Goal: Book appointment/travel/reservation

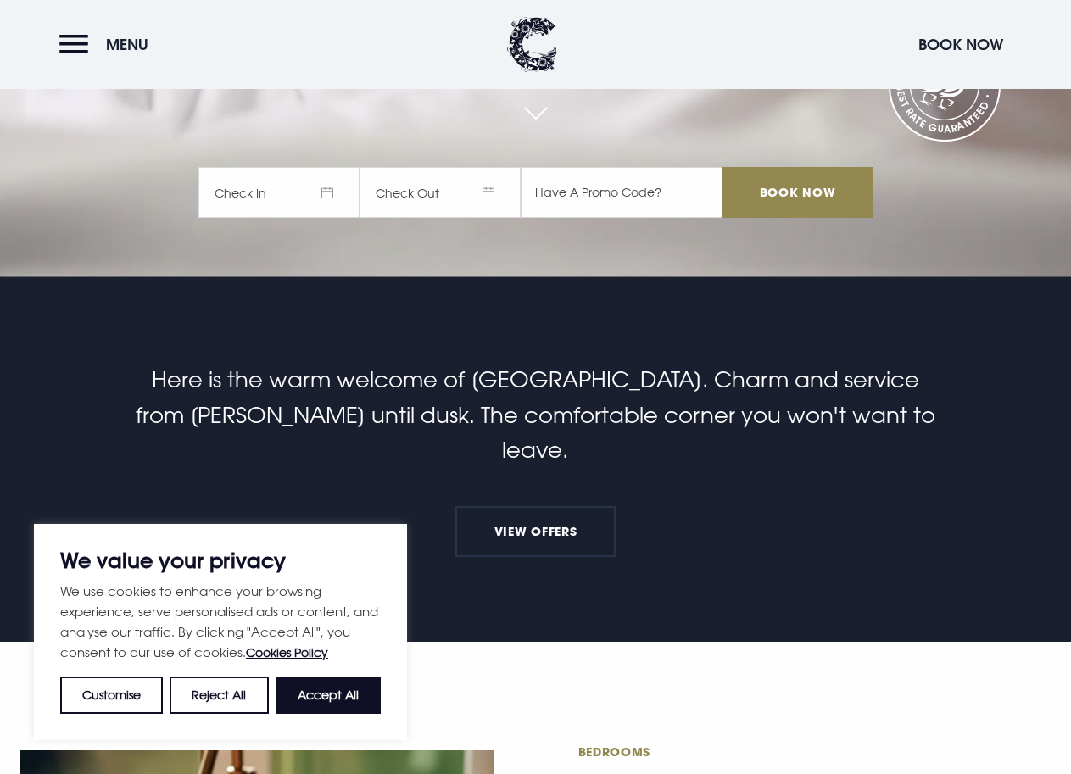
scroll to position [594, 0]
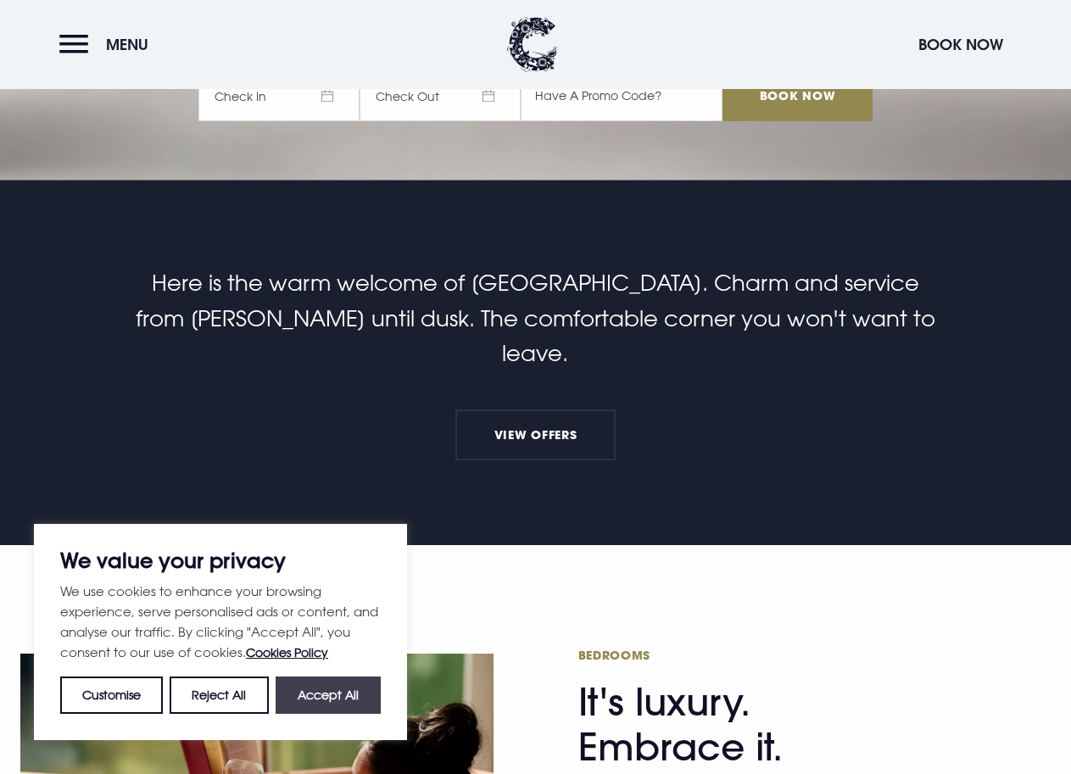
click at [326, 695] on button "Accept All" at bounding box center [328, 695] width 105 height 37
checkbox input "true"
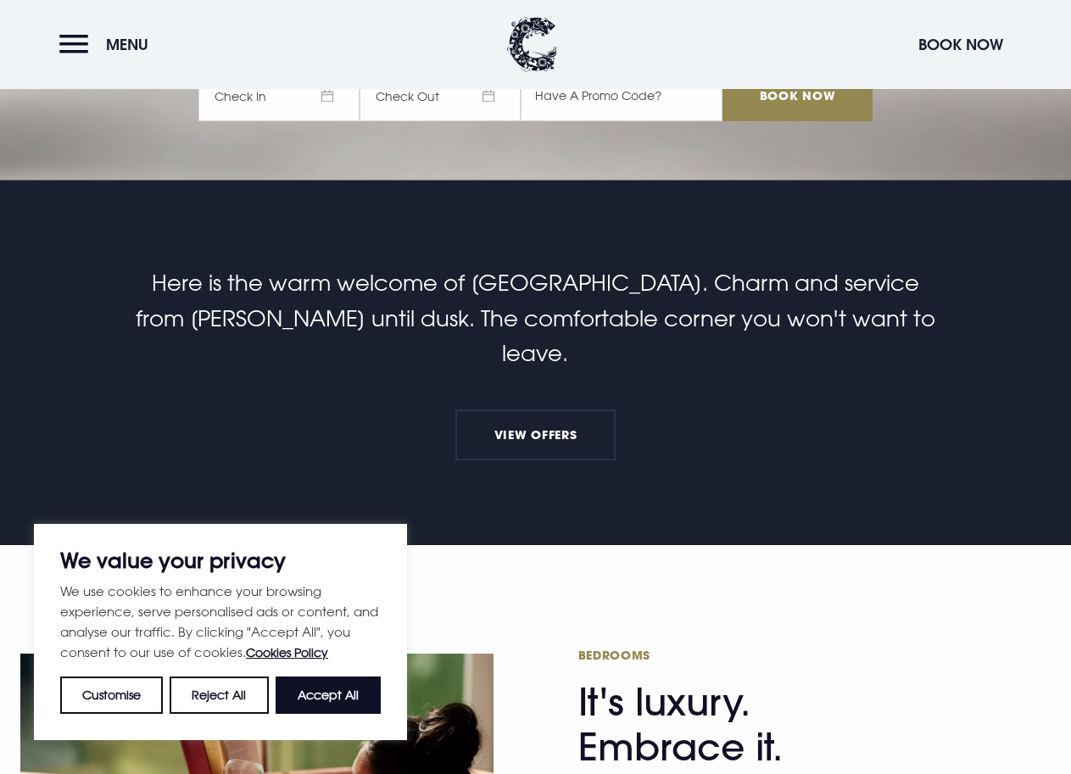
checkbox input "true"
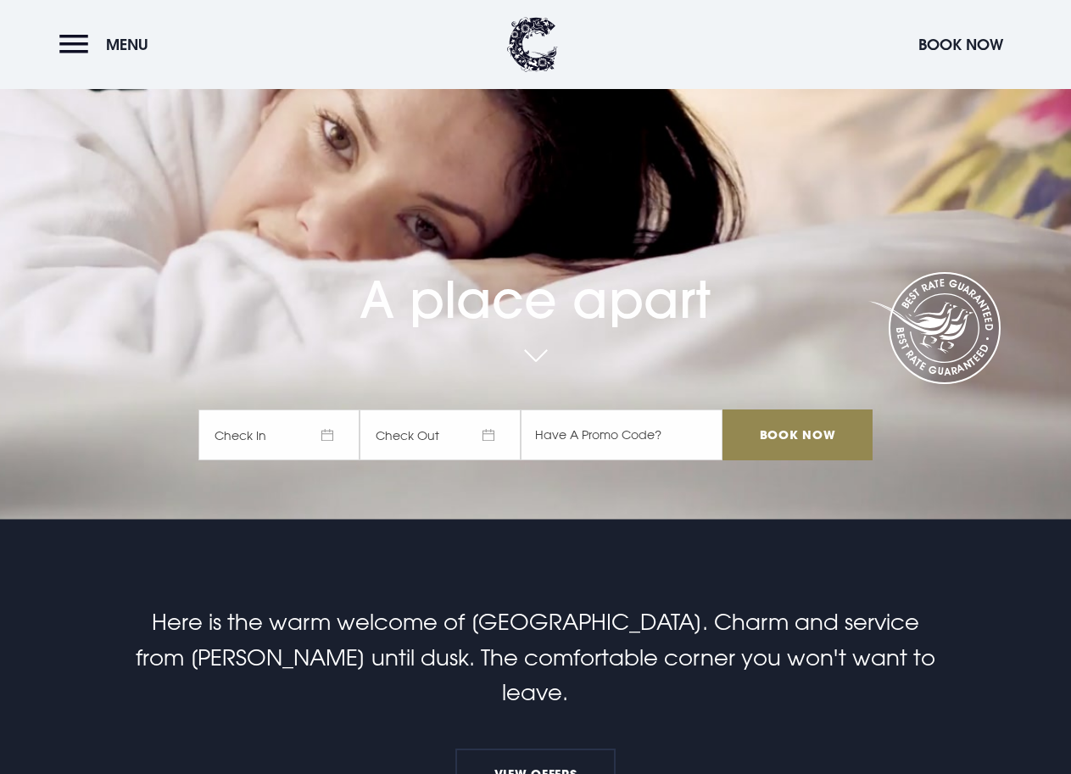
scroll to position [0, 0]
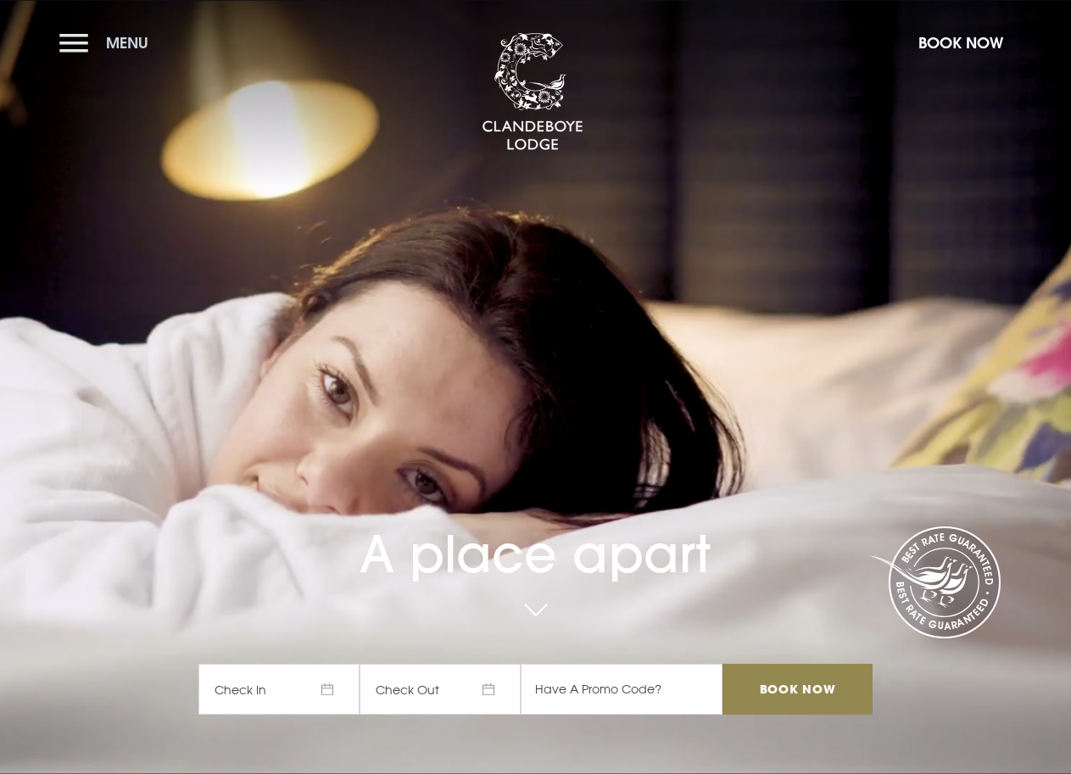
click at [80, 52] on button "Menu" at bounding box center [108, 43] width 98 height 36
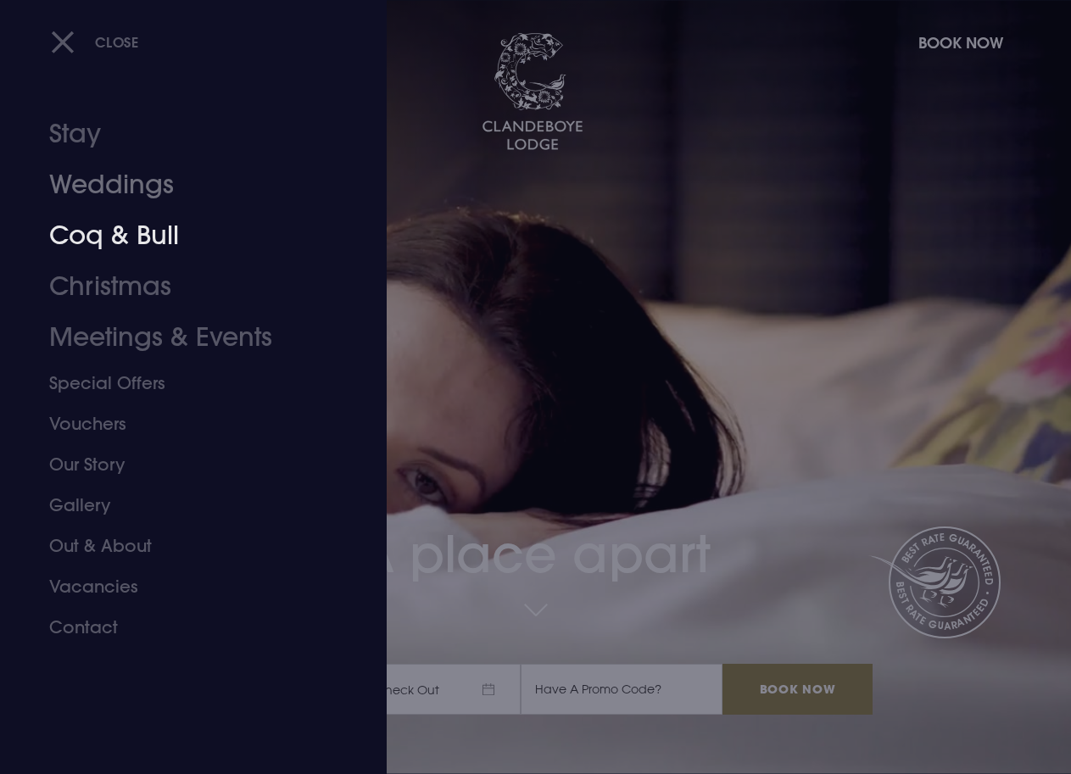
click at [109, 186] on link "Weddings" at bounding box center [182, 184] width 266 height 51
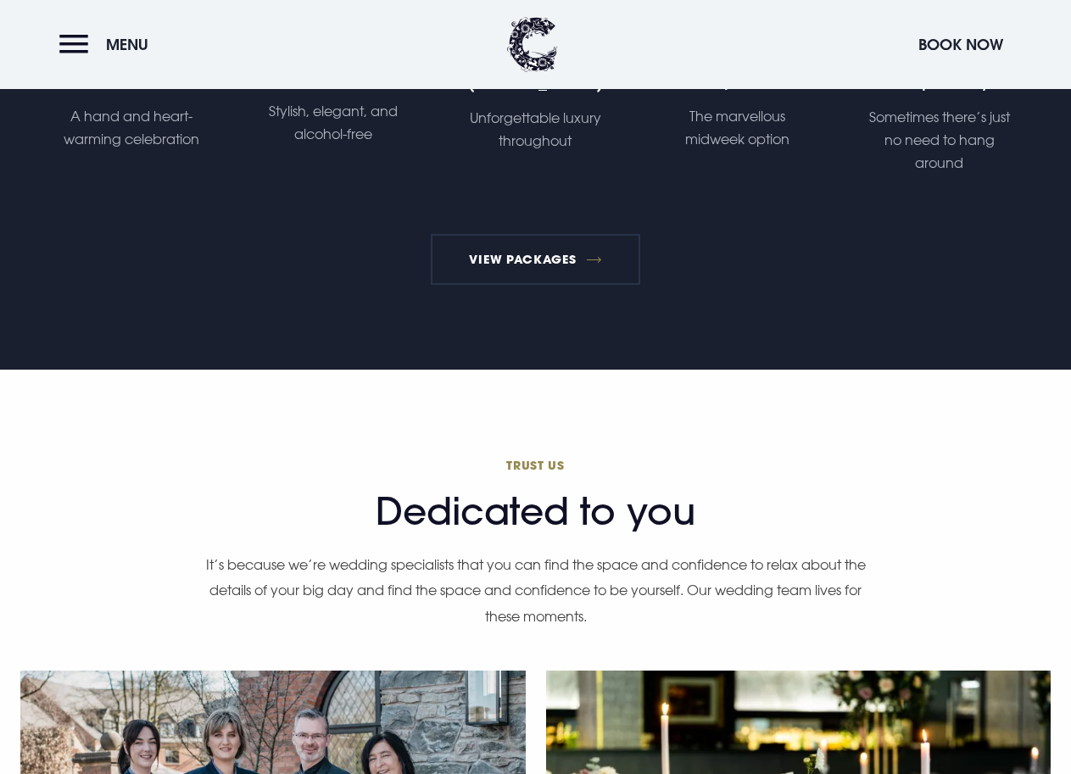
scroll to position [3563, 0]
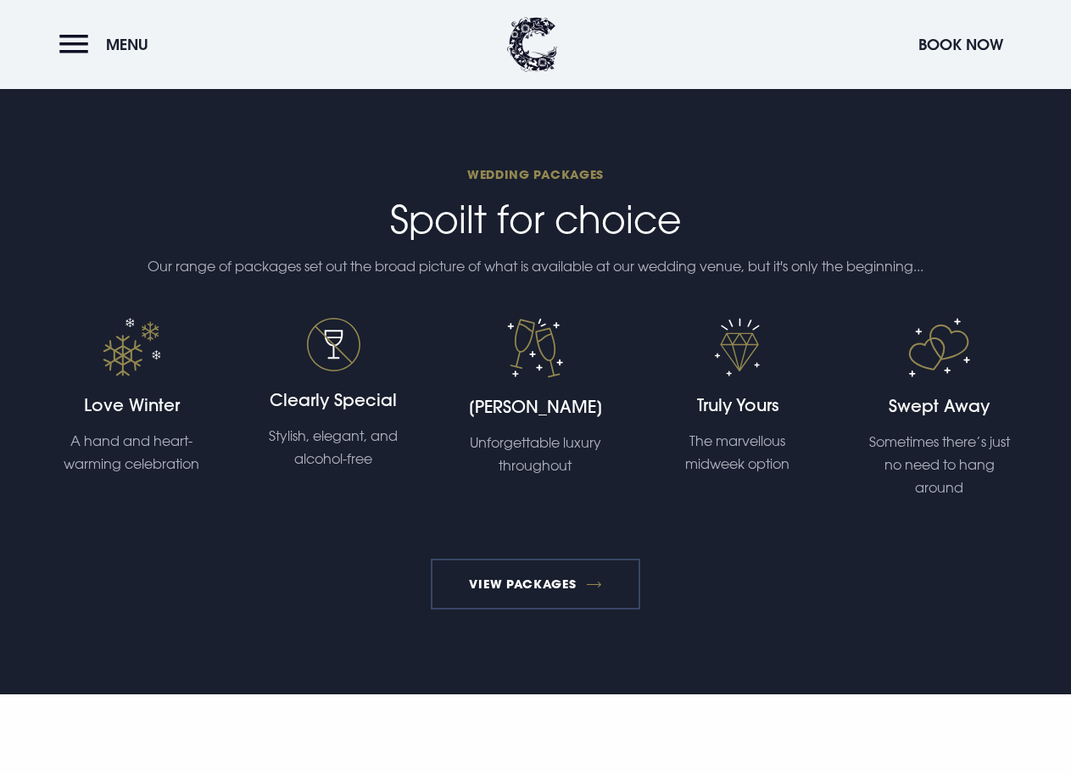
click at [545, 601] on link "View Packages" at bounding box center [536, 584] width 210 height 51
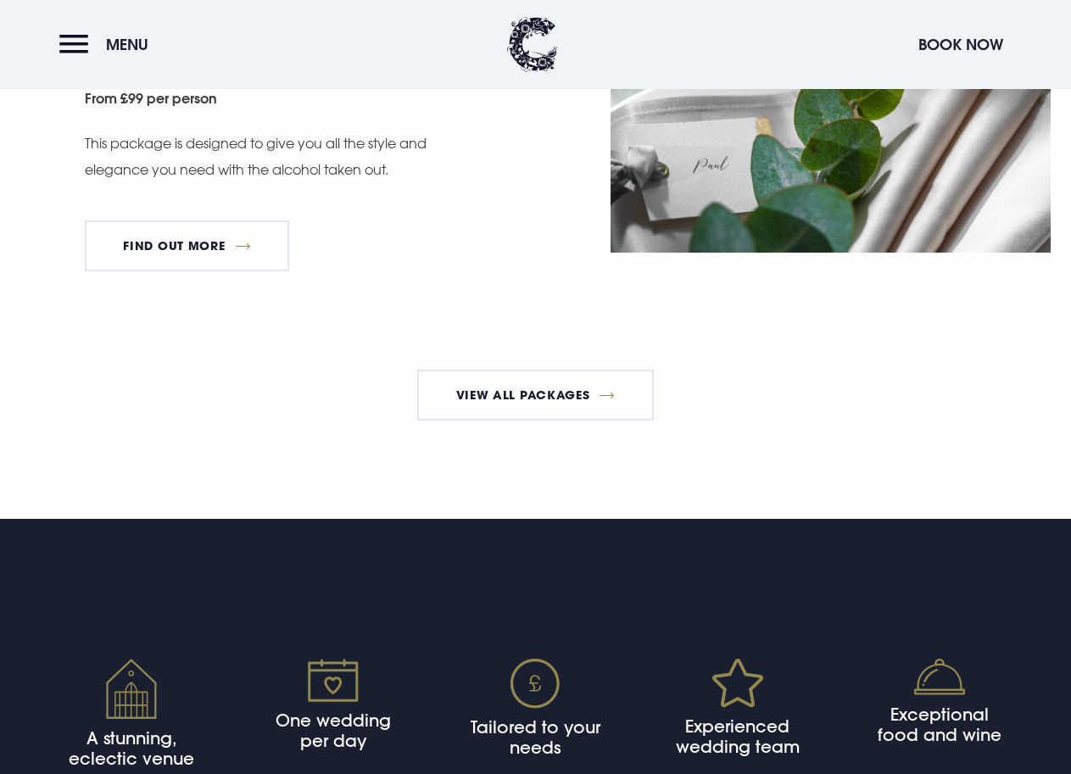
scroll to position [3062, 0]
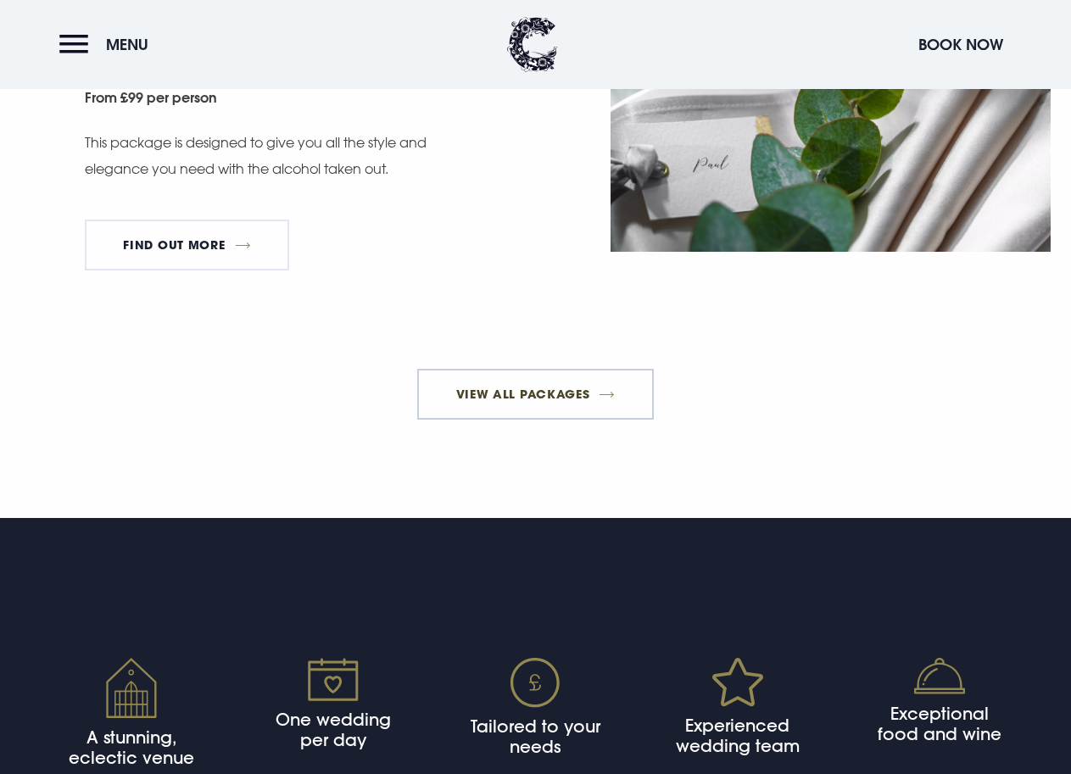
click at [560, 420] on link "View All Packages" at bounding box center [535, 394] width 237 height 51
